Goal: Task Accomplishment & Management: Manage account settings

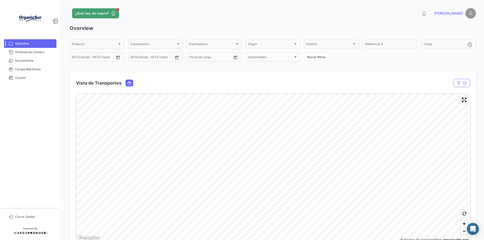
click at [33, 28] on img at bounding box center [30, 18] width 25 height 25
click at [35, 56] on link "Órdenes de Compra" at bounding box center [30, 52] width 52 height 9
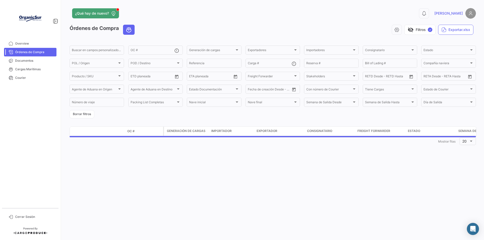
click at [35, 56] on link "Órdenes de Compra" at bounding box center [30, 52] width 52 height 9
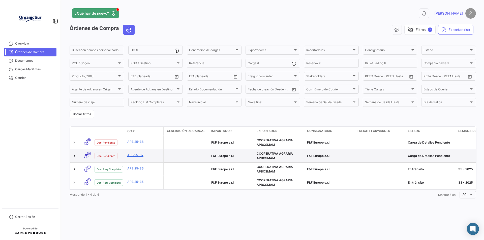
click at [135, 155] on link "APB 25-37" at bounding box center [144, 155] width 34 height 5
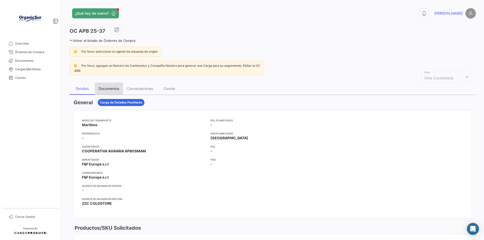
click at [112, 90] on div "Documentos" at bounding box center [108, 88] width 21 height 4
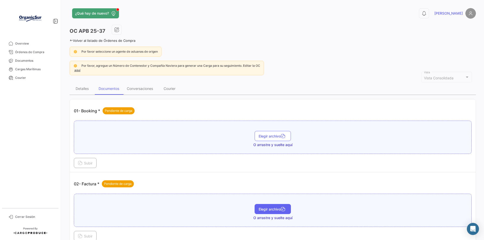
click at [271, 208] on span "Elegir archivo" at bounding box center [272, 209] width 28 height 4
click at [88, 236] on span "Subir" at bounding box center [85, 236] width 15 height 4
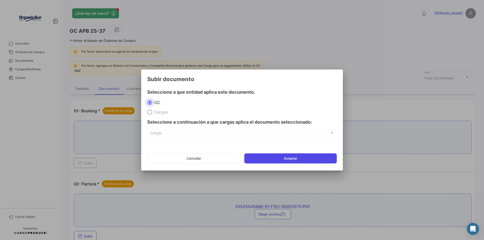
click at [262, 160] on button "Aceptar" at bounding box center [290, 158] width 92 height 10
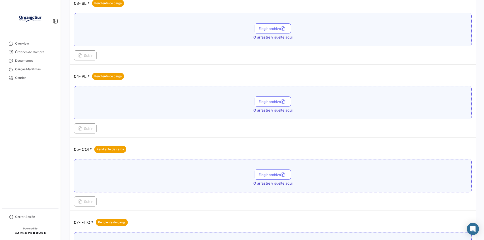
scroll to position [278, 0]
click at [267, 101] on span "Elegir archivo" at bounding box center [272, 101] width 28 height 4
click at [95, 128] on button "Subir" at bounding box center [85, 128] width 23 height 10
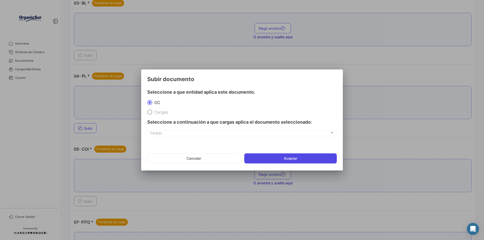
click at [287, 158] on button "Aceptar" at bounding box center [290, 158] width 92 height 10
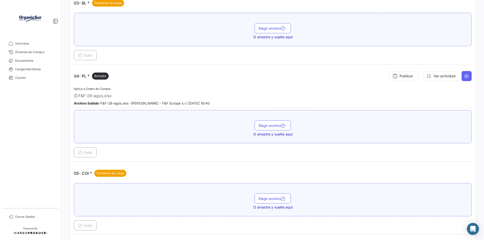
drag, startPoint x: 174, startPoint y: 165, endPoint x: 176, endPoint y: 165, distance: 2.5
click at [174, 165] on td "05- COI * Pendiente de carga Elegir archivo O arrastre y suelte aquí Subir" at bounding box center [272, 198] width 405 height 73
click at [165, 143] on div "Elegir archivo O arrastre y suelte aquí" at bounding box center [272, 126] width 397 height 33
click at [24, 216] on span "Cerrar Sesión" at bounding box center [34, 217] width 39 height 5
